Goal: Task Accomplishment & Management: Use online tool/utility

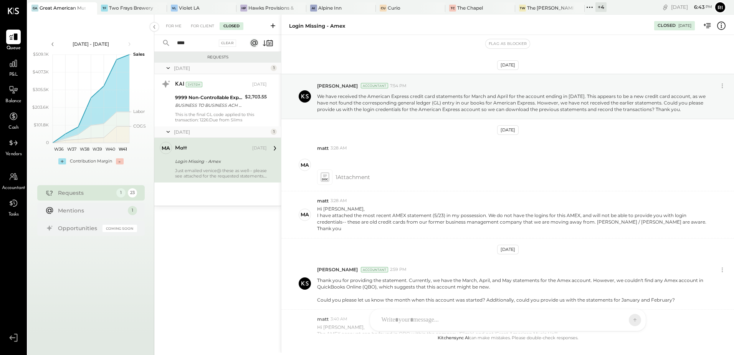
scroll to position [429, 0]
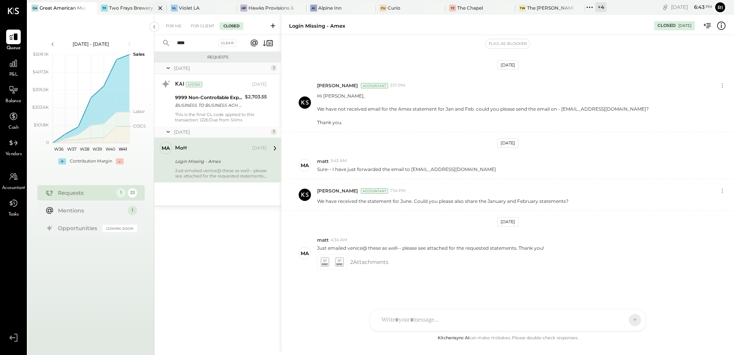
click at [121, 7] on div "Two Frays Brewery" at bounding box center [131, 8] width 44 height 7
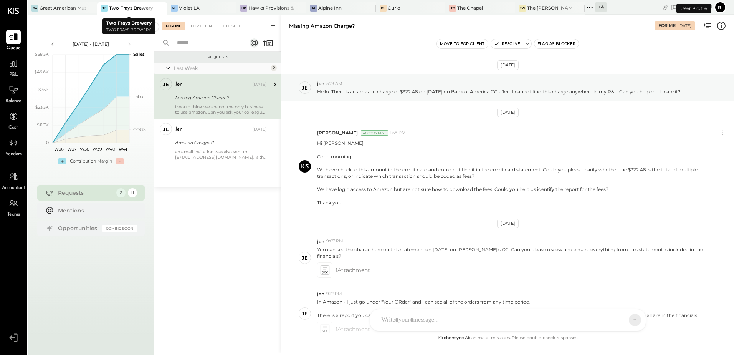
scroll to position [101, 0]
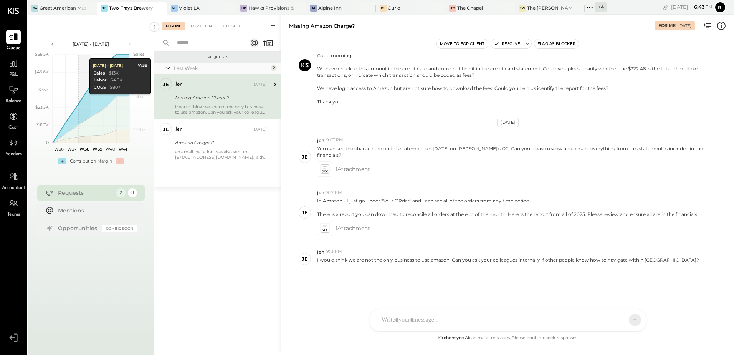
click at [107, 10] on div "TF Two Frays Brewery" at bounding box center [126, 8] width 58 height 7
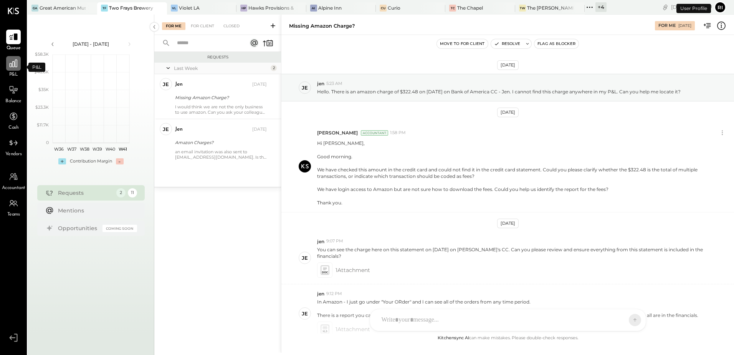
scroll to position [101, 0]
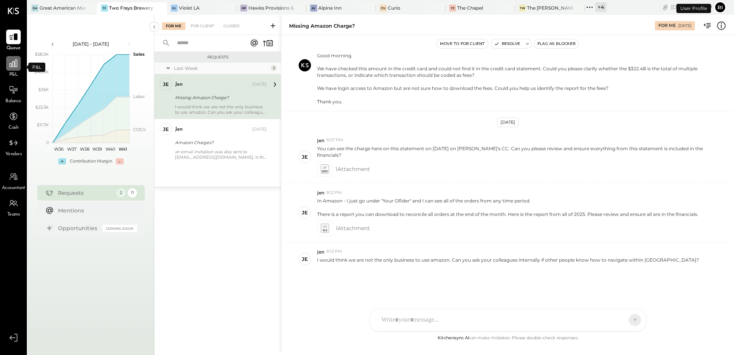
click at [15, 67] on icon at bounding box center [13, 63] width 10 height 10
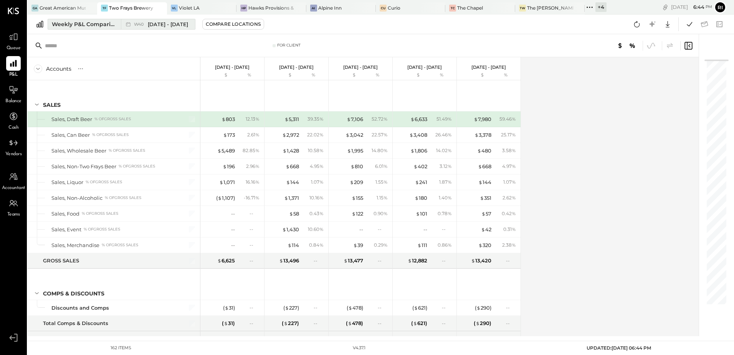
click at [61, 22] on div "Weekly P&L Comparison" at bounding box center [84, 24] width 64 height 8
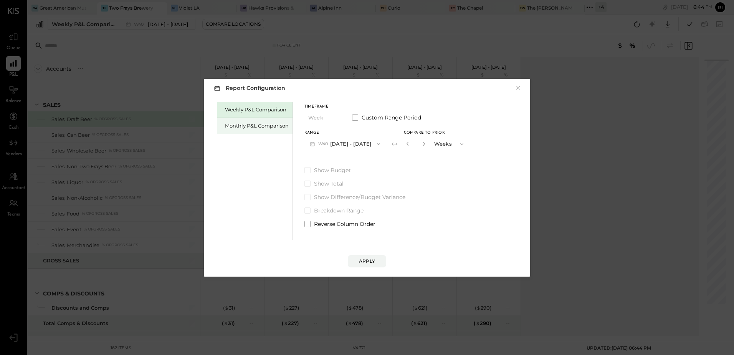
click at [266, 128] on div "Monthly P&L Comparison" at bounding box center [257, 125] width 64 height 7
click at [324, 147] on button "M10 [DATE] - [DATE]" at bounding box center [344, 144] width 80 height 14
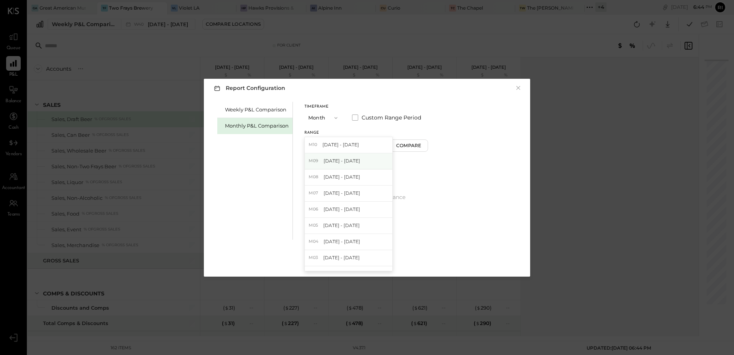
click at [337, 161] on span "[DATE] - [DATE]" at bounding box center [341, 160] width 36 height 7
click at [376, 256] on button "Apply" at bounding box center [367, 261] width 38 height 12
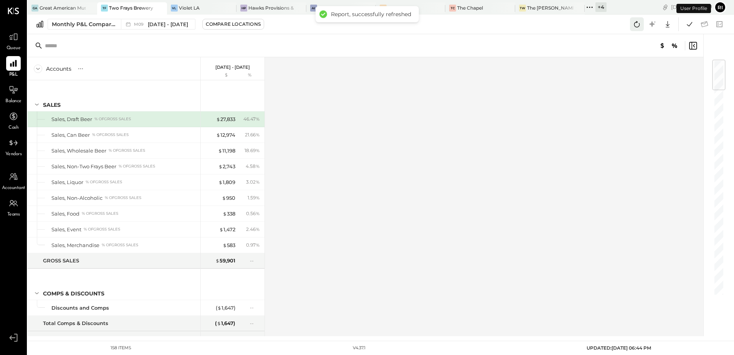
click at [633, 22] on icon at bounding box center [637, 24] width 10 height 10
click at [690, 28] on icon at bounding box center [689, 24] width 10 height 10
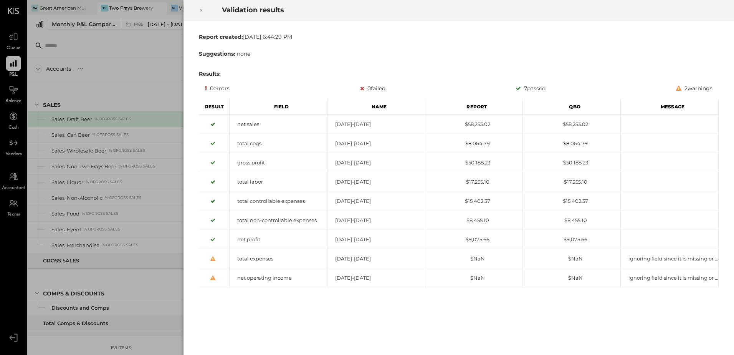
click at [201, 13] on icon at bounding box center [201, 10] width 5 height 9
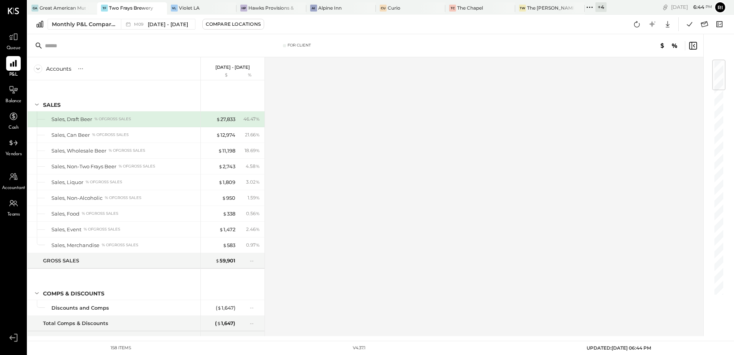
click at [372, 177] on div "Accounts S % GL [DATE] - [DATE] $ % SALES Sales, Draft Beer % of GROSS SALES Sa…" at bounding box center [366, 196] width 676 height 279
click at [704, 26] on icon at bounding box center [704, 24] width 10 height 10
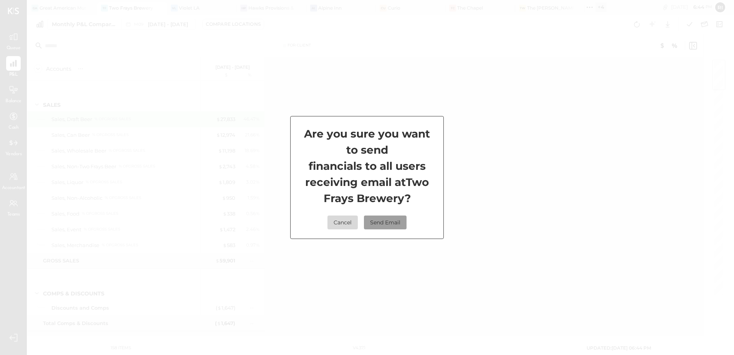
click at [383, 226] on button "Send Email" at bounding box center [385, 222] width 43 height 14
